Goal: Understand process/instructions: Learn about a topic

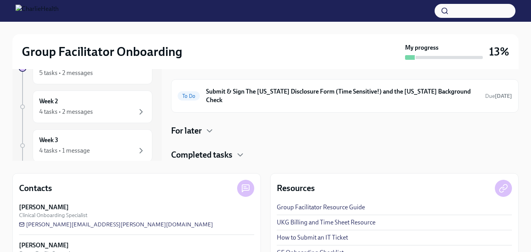
scroll to position [84, 0]
click at [521, 196] on div "Group Facilitator Onboarding My progress 13% Week -1 1 task • 1 message Complet…" at bounding box center [265, 110] width 531 height 344
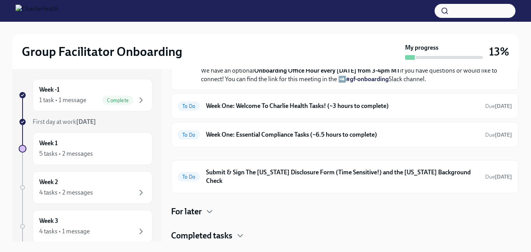
scroll to position [0, 0]
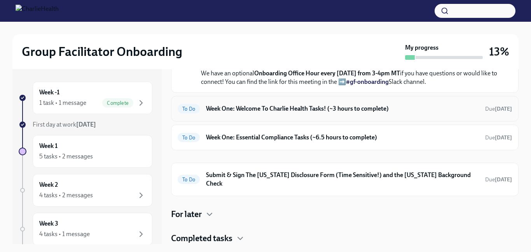
click at [252, 113] on h6 "Week One: Welcome To Charlie Health Tasks! (~3 hours to complete)" at bounding box center [342, 109] width 273 height 9
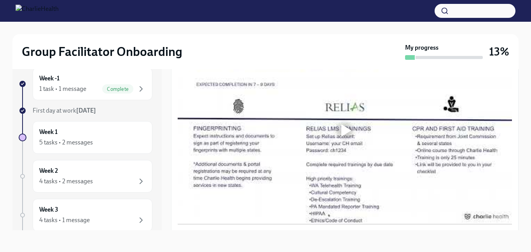
scroll to position [633, 0]
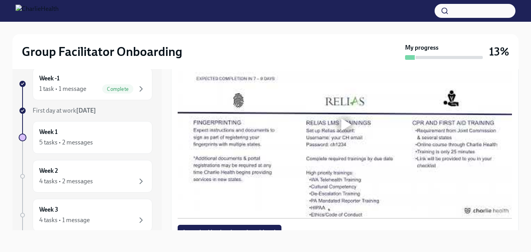
click at [512, 168] on div "Welcome aboard! This first set of tasks will get you set up for onboarding succ…" at bounding box center [345, 104] width 348 height 1194
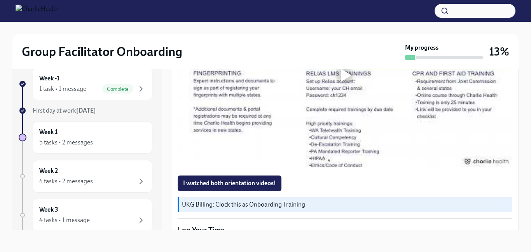
scroll to position [685, 0]
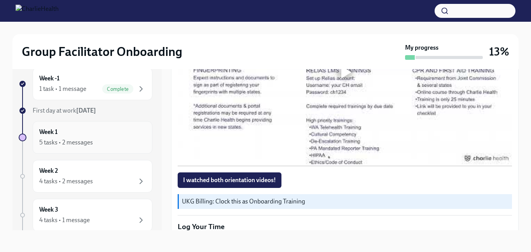
click at [46, 141] on div "5 tasks • 2 messages" at bounding box center [66, 142] width 54 height 9
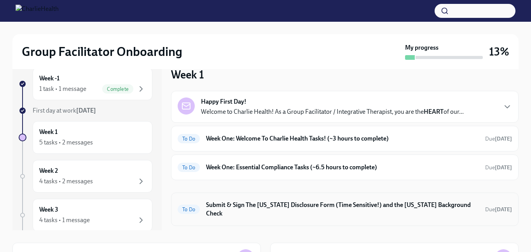
click at [290, 206] on h6 "Submit & Sign The [US_STATE] Disclosure Form (Time Sensitive!) and the [US_STAT…" at bounding box center [342, 209] width 273 height 17
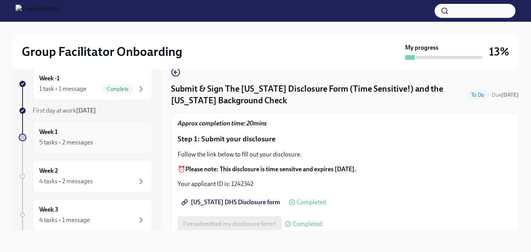
click at [133, 137] on div "Week 1 5 tasks • 2 messages" at bounding box center [92, 137] width 107 height 19
